Goal: Task Accomplishment & Management: Manage account settings

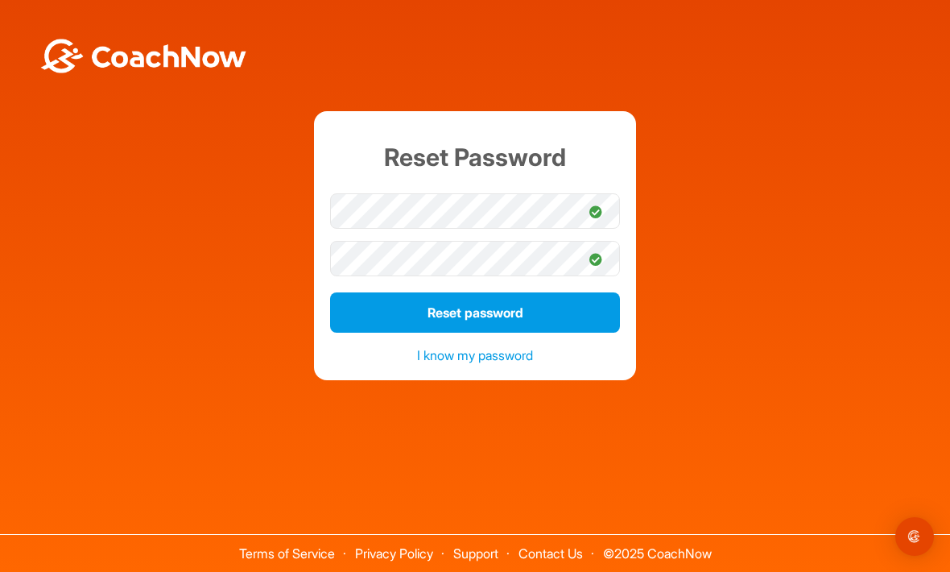
click at [553, 333] on button "Reset password" at bounding box center [475, 312] width 290 height 40
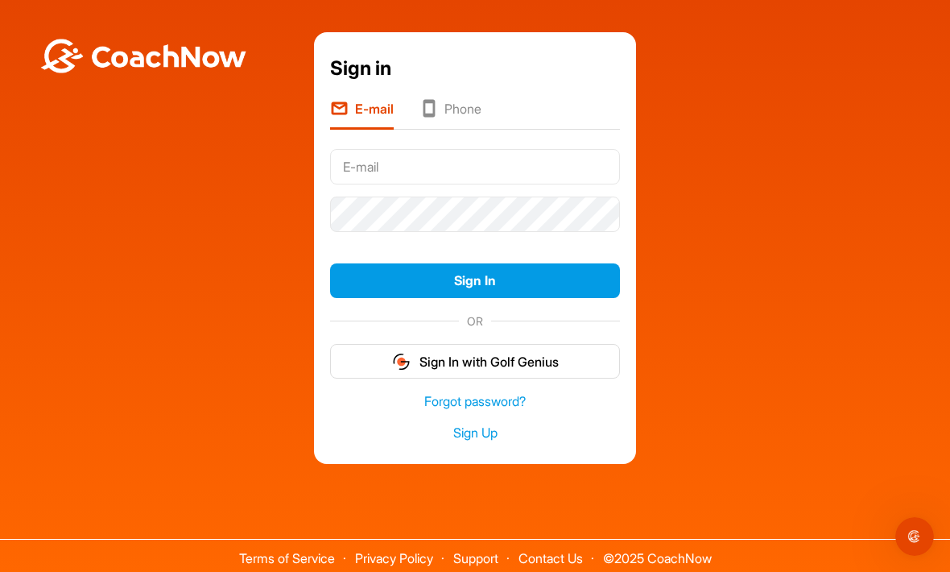
click at [428, 184] on input "text" at bounding box center [475, 166] width 290 height 35
type input "paulhurd@hotmail.com"
click at [475, 298] on button "Sign In" at bounding box center [475, 280] width 290 height 35
